Goal: Information Seeking & Learning: Learn about a topic

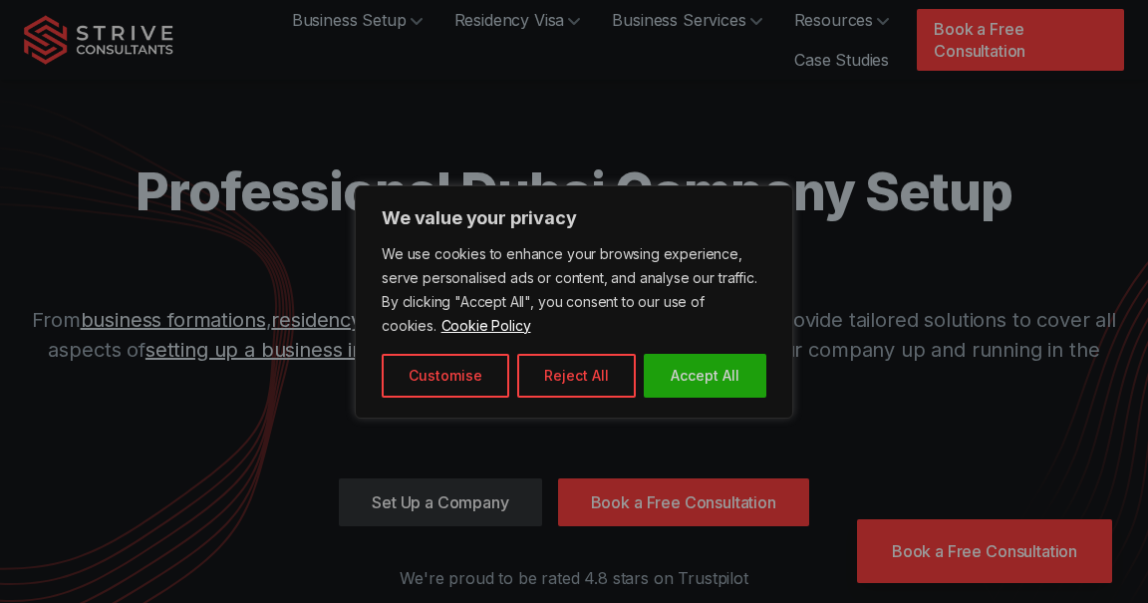
click at [713, 378] on button "Accept All" at bounding box center [705, 376] width 123 height 44
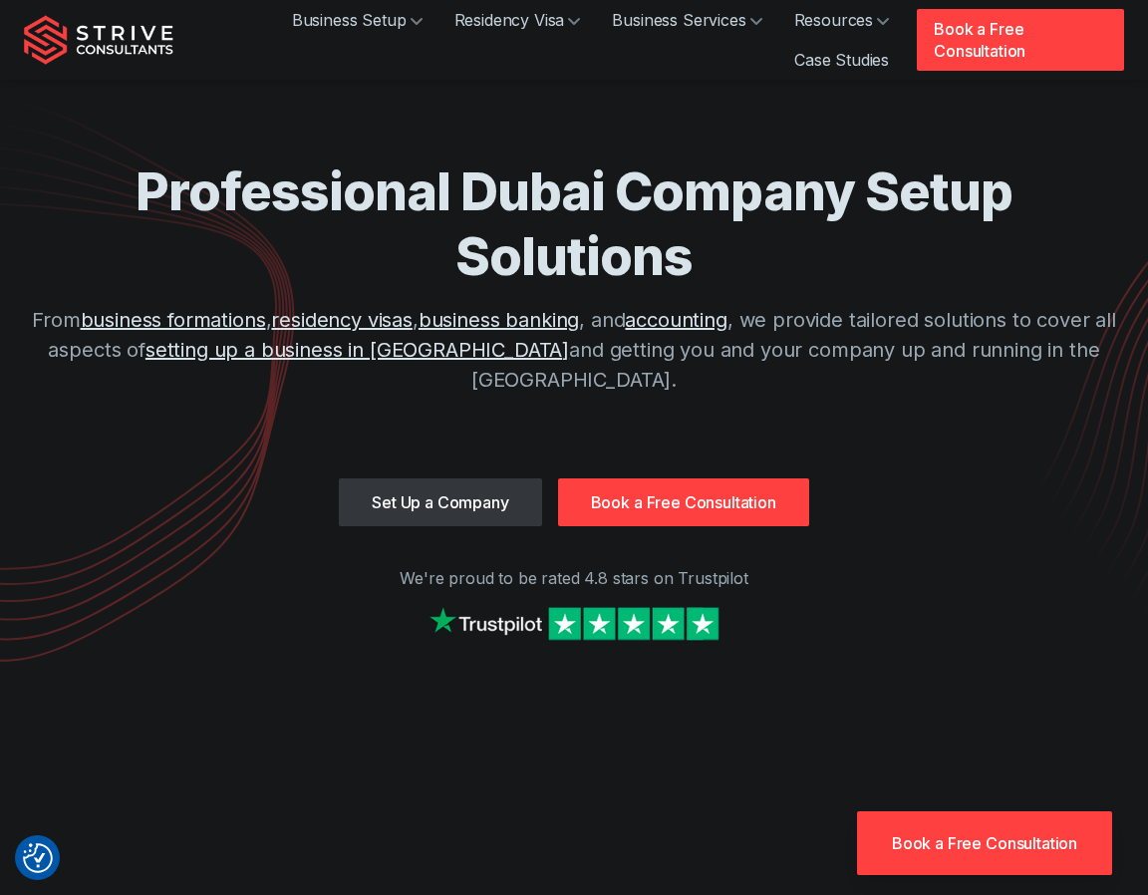
click at [392, 29] on link "Business Setup" at bounding box center [357, 20] width 162 height 40
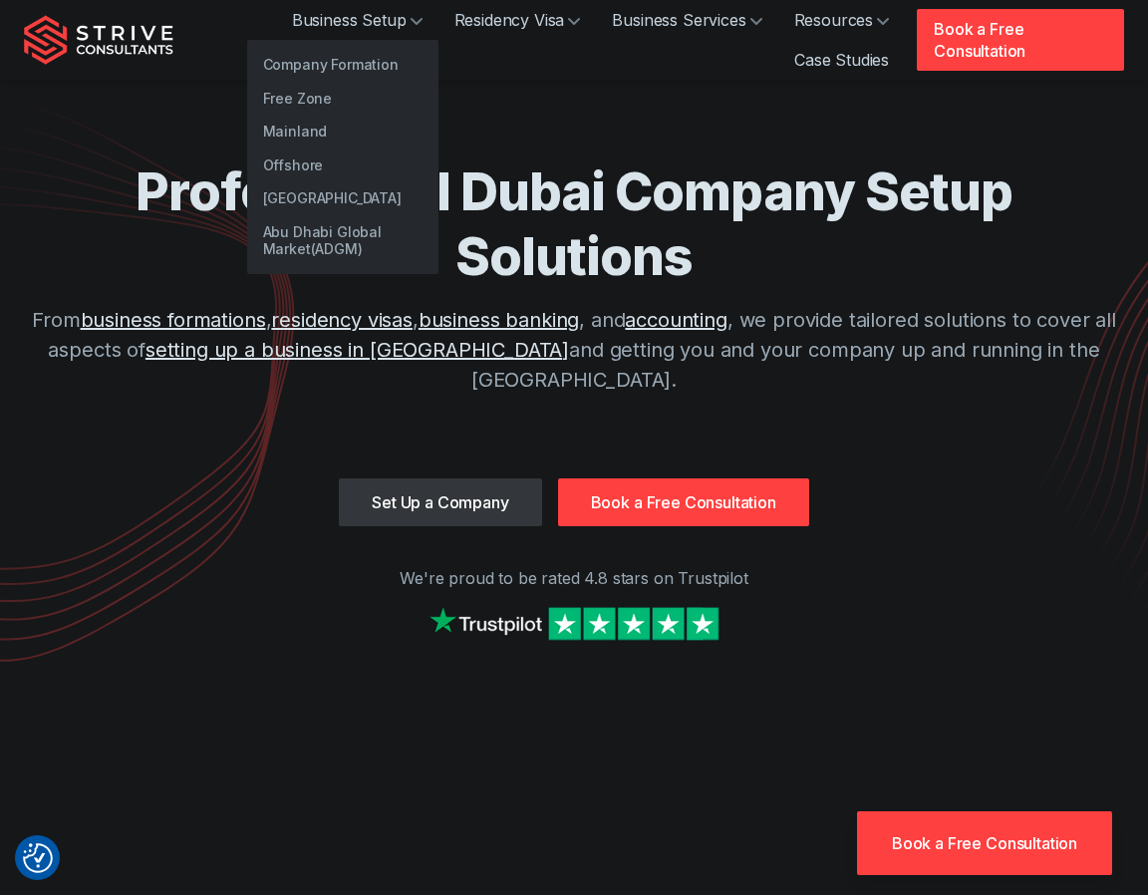
click at [343, 110] on link "Free Zone" at bounding box center [342, 99] width 191 height 34
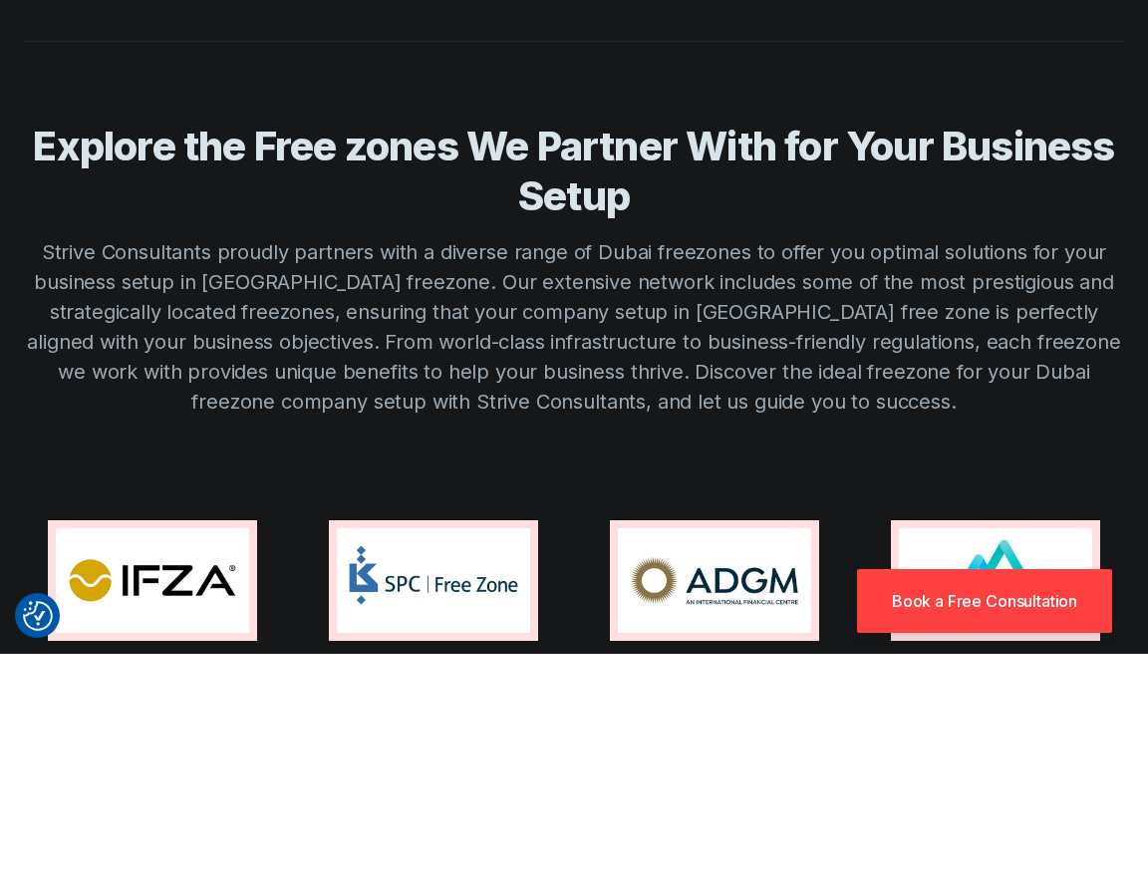
scroll to position [1270, 0]
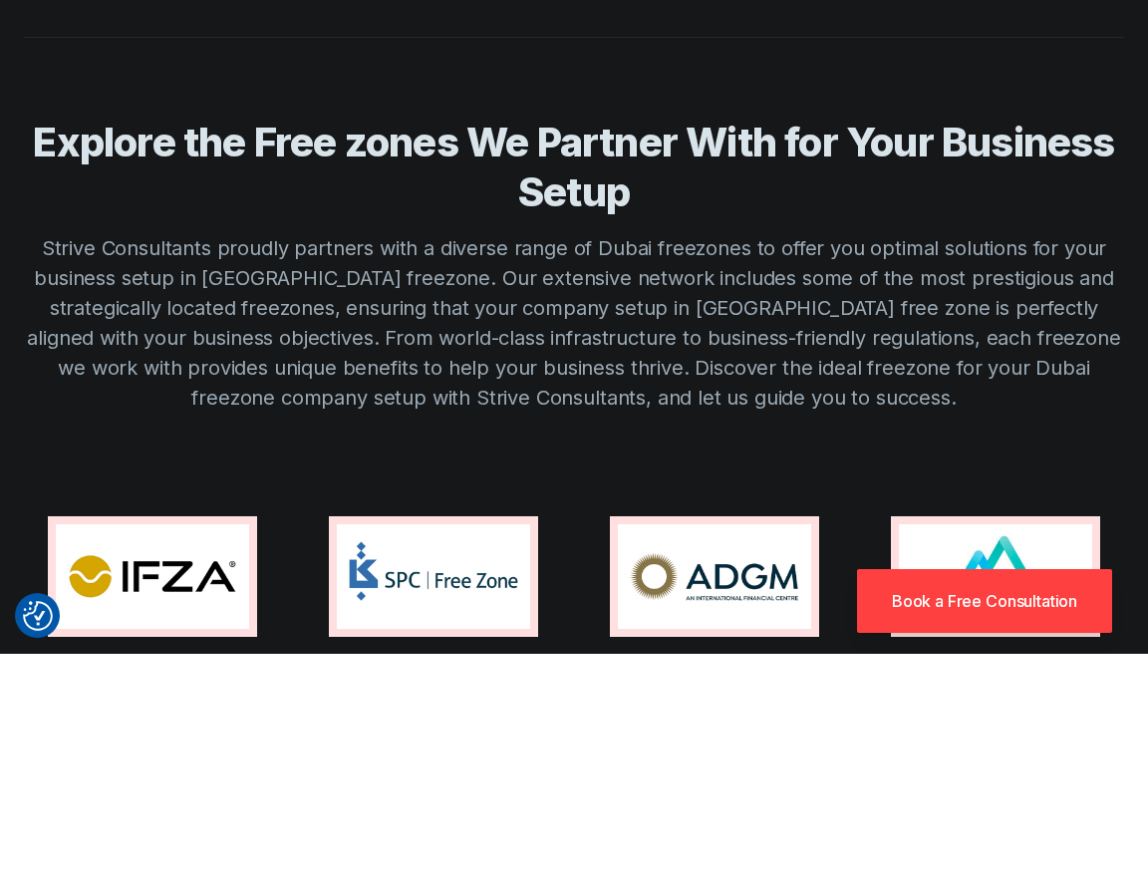
click at [213, 766] on img at bounding box center [152, 818] width 193 height 105
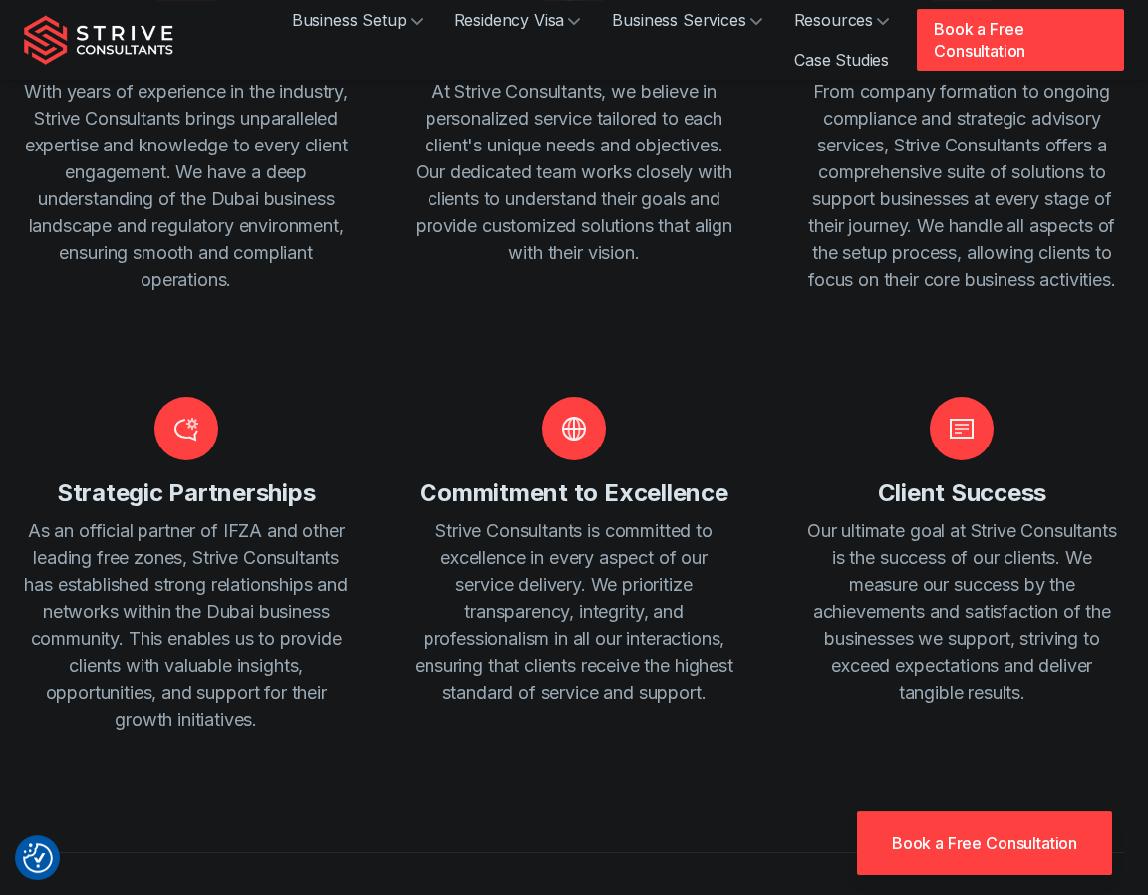
scroll to position [3352, 0]
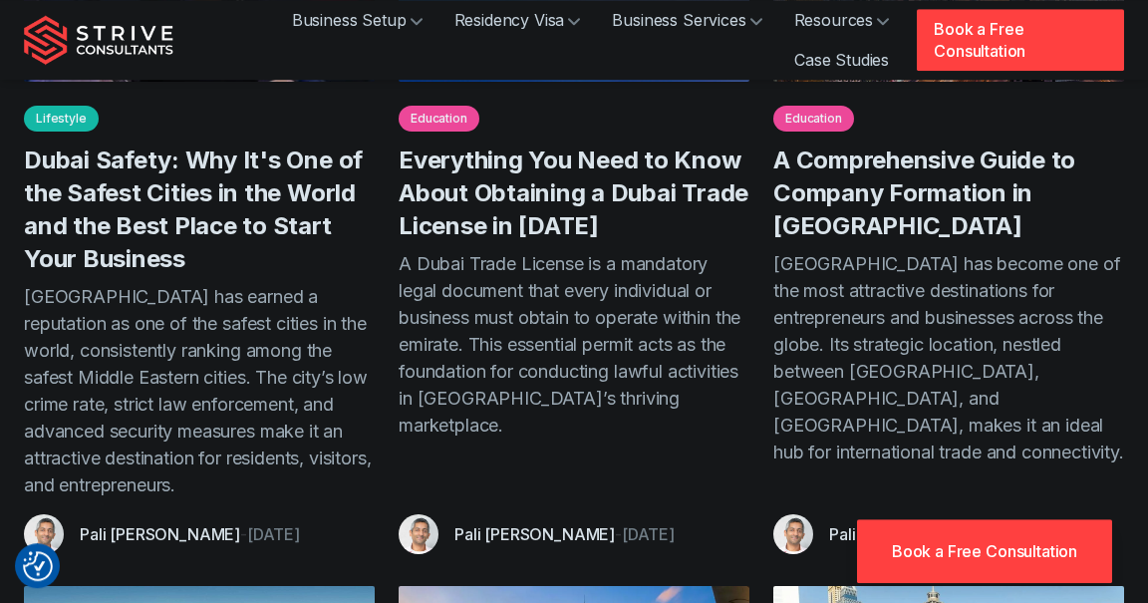
scroll to position [2192, 0]
